Goal: Information Seeking & Learning: Learn about a topic

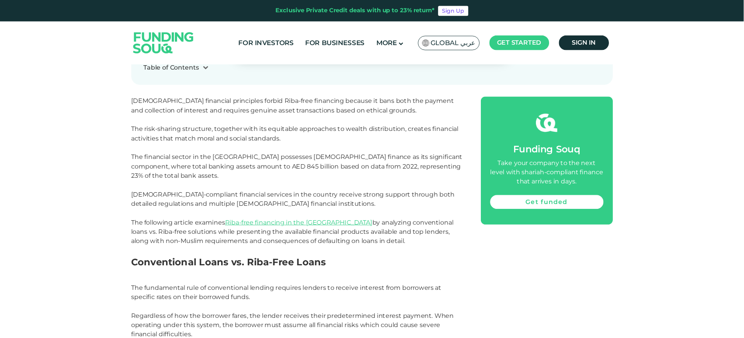
scroll to position [434, 0]
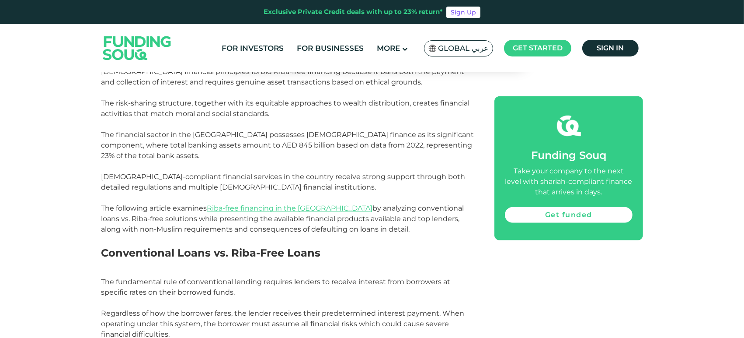
click at [343, 247] on h2 "Conventional Loans vs. Riba-Free Loans" at bounding box center [288, 260] width 374 height 31
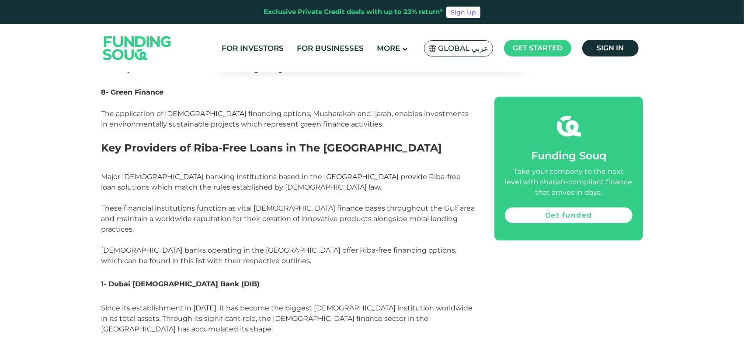
scroll to position [1315, 0]
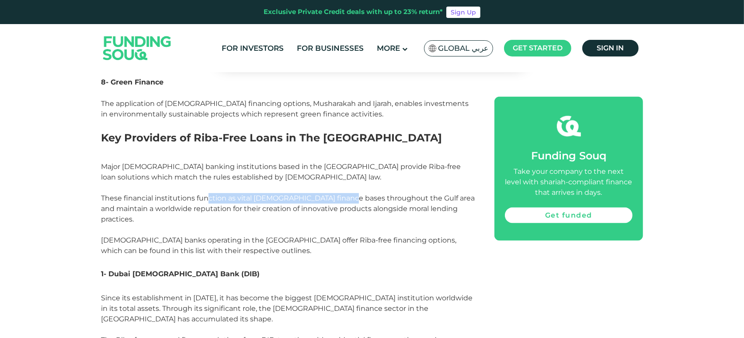
drag, startPoint x: 209, startPoint y: 188, endPoint x: 341, endPoint y: 186, distance: 131.6
click at [341, 186] on span "Major [DEMOGRAPHIC_DATA] banking institutions based in the [GEOGRAPHIC_DATA] pr…" at bounding box center [288, 208] width 374 height 92
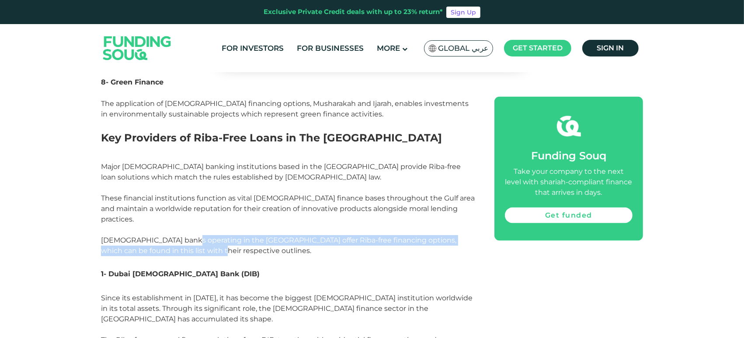
drag, startPoint x: 183, startPoint y: 219, endPoint x: 280, endPoint y: 229, distance: 97.6
click at [279, 229] on p "Major [DEMOGRAPHIC_DATA] banking institutions based in the [GEOGRAPHIC_DATA] pr…" at bounding box center [288, 213] width 374 height 105
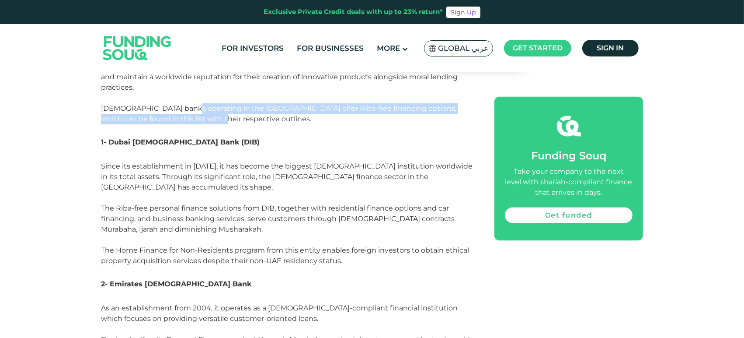
scroll to position [1461, 0]
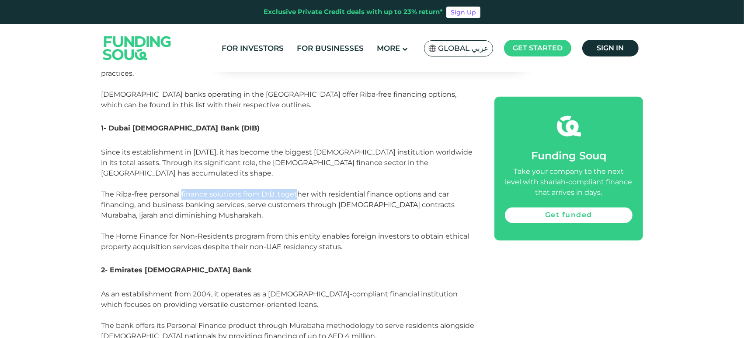
drag, startPoint x: 181, startPoint y: 163, endPoint x: 297, endPoint y: 160, distance: 115.5
click at [297, 160] on span "Since its establishment in [DATE], it has become the biggest [DEMOGRAPHIC_DATA]…" at bounding box center [287, 199] width 372 height 103
drag, startPoint x: 187, startPoint y: 204, endPoint x: 275, endPoint y: 203, distance: 87.9
click at [275, 203] on span "Since its establishment in [DATE], it has become the biggest [DEMOGRAPHIC_DATA]…" at bounding box center [287, 199] width 372 height 103
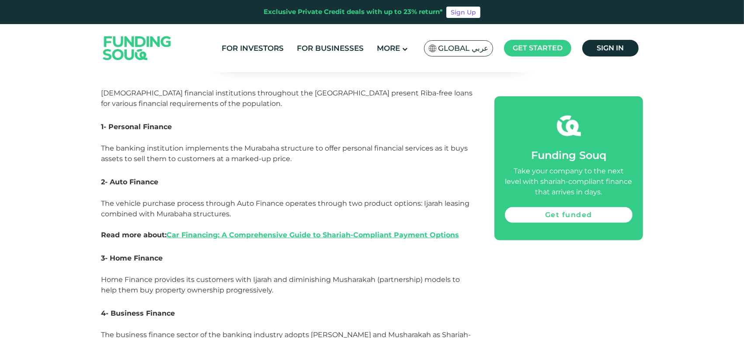
scroll to position [732, 0]
